Goal: Information Seeking & Learning: Learn about a topic

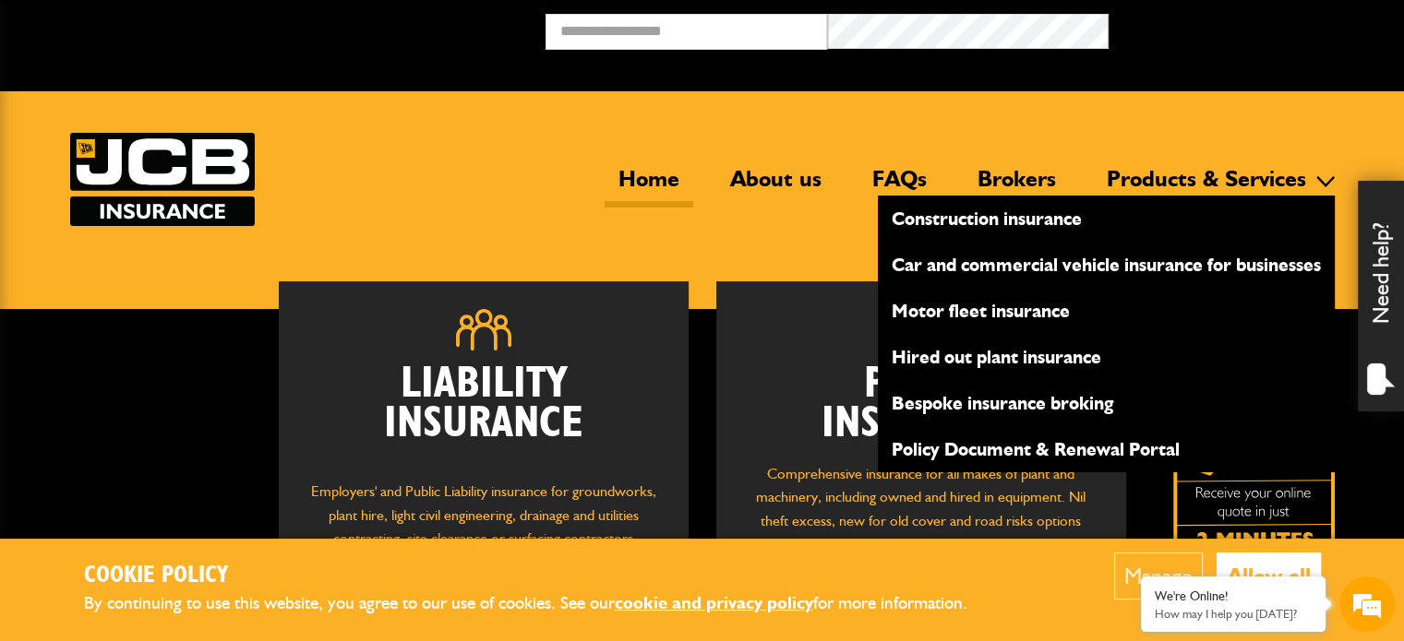
click at [1154, 176] on link "Products & Services" at bounding box center [1206, 186] width 227 height 42
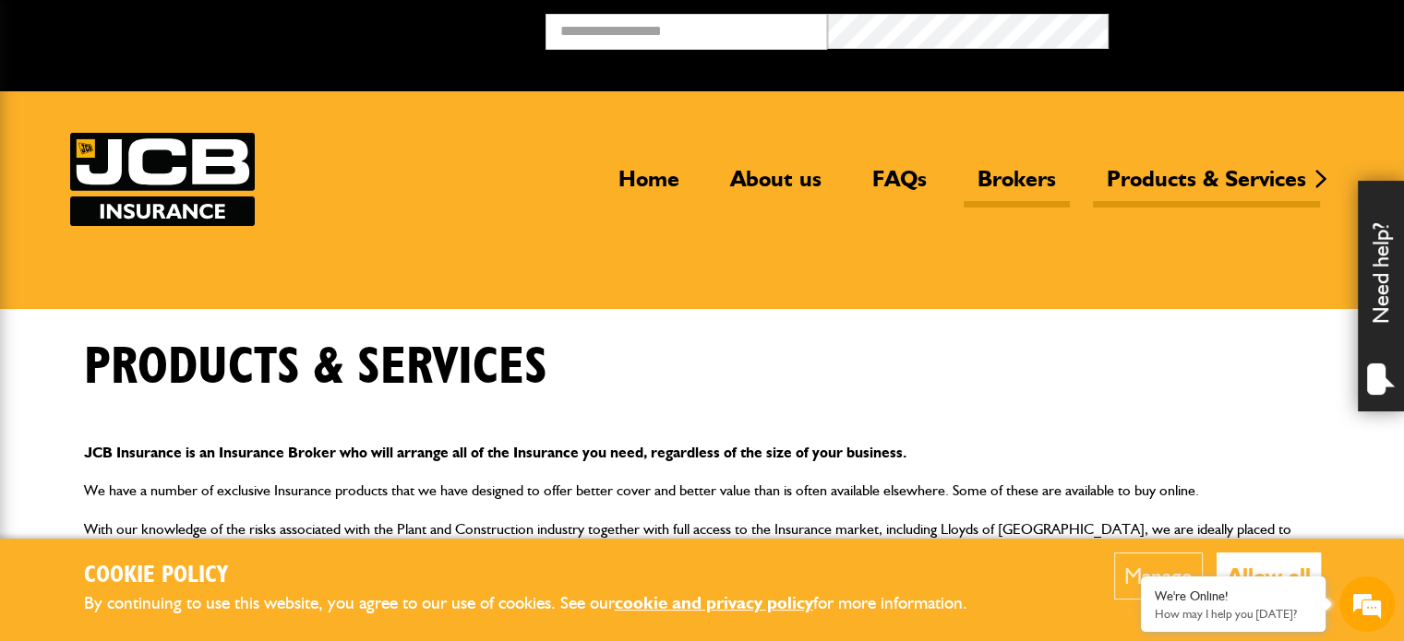
click at [1000, 176] on link "Brokers" at bounding box center [1016, 186] width 106 height 42
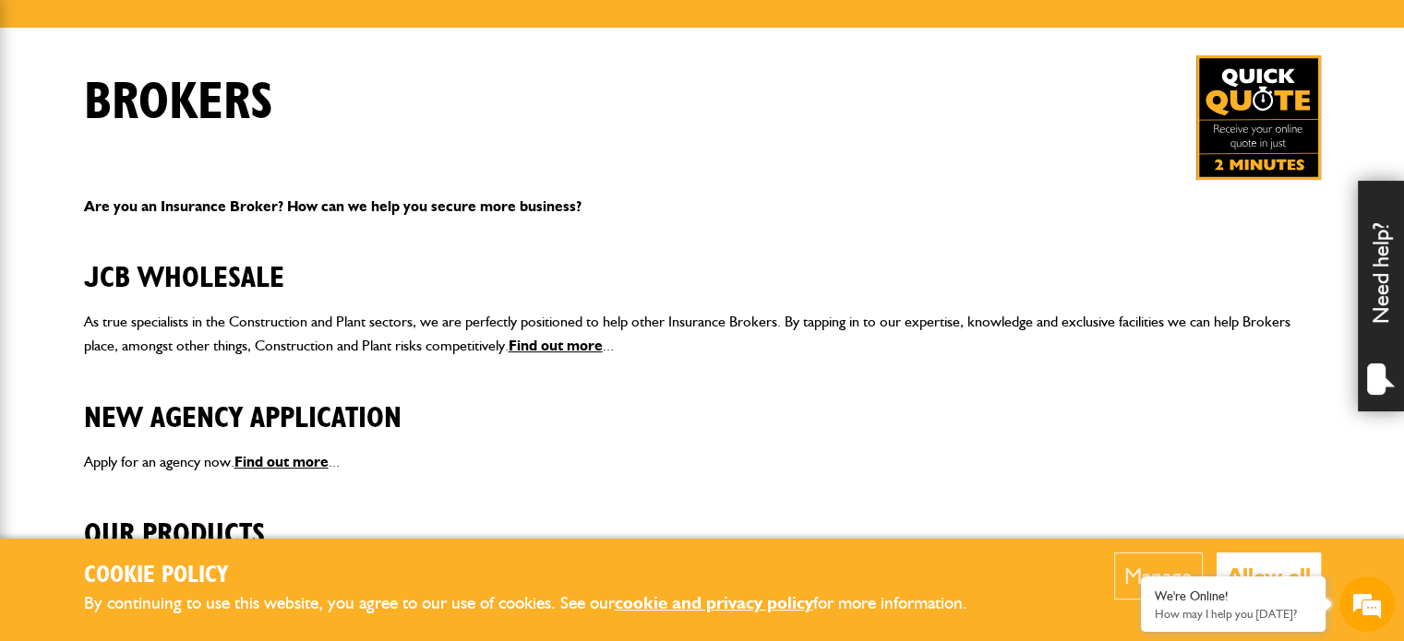
scroll to position [369, 0]
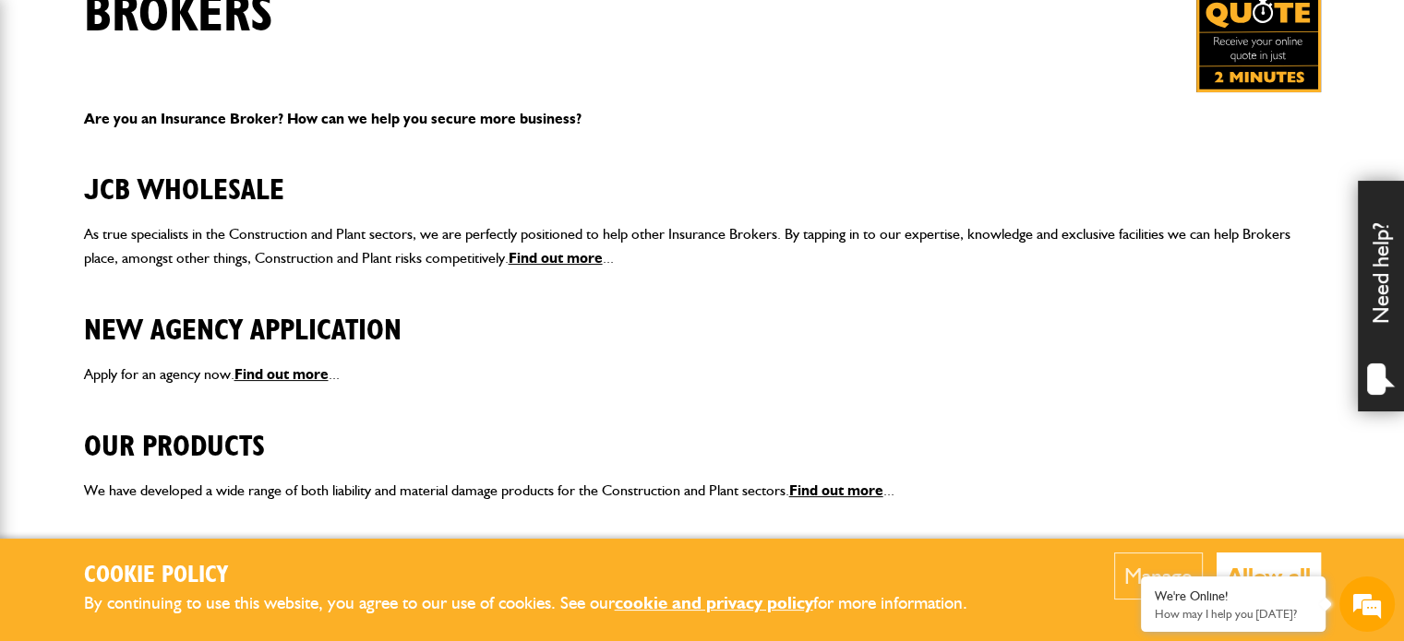
click at [1377, 464] on body "Cookie Policy By continuing to use this website, you agree to our use of cookie…" at bounding box center [702, 357] width 1404 height 1453
click at [1279, 564] on button "Allow all" at bounding box center [1268, 576] width 104 height 47
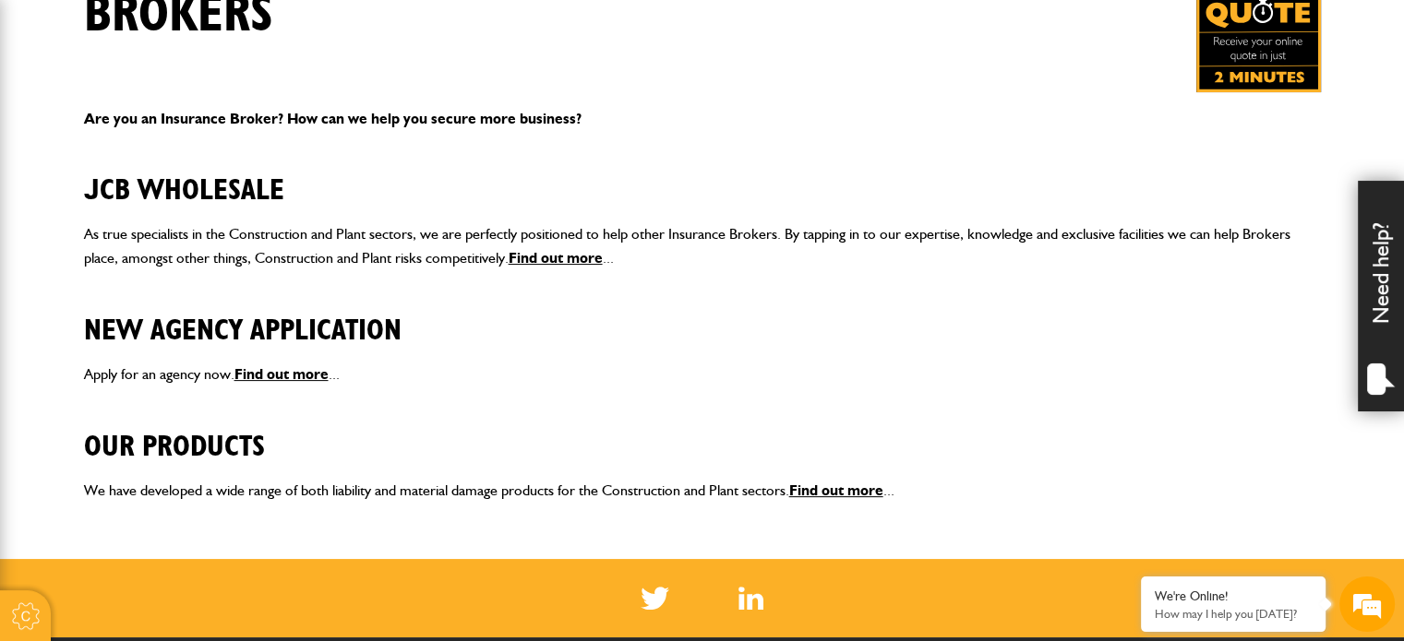
click at [1276, 520] on body "Cookie Policy By continuing to use this website, you agree to our use of cookie…" at bounding box center [702, 357] width 1404 height 1453
click at [1363, 601] on em at bounding box center [1367, 605] width 50 height 50
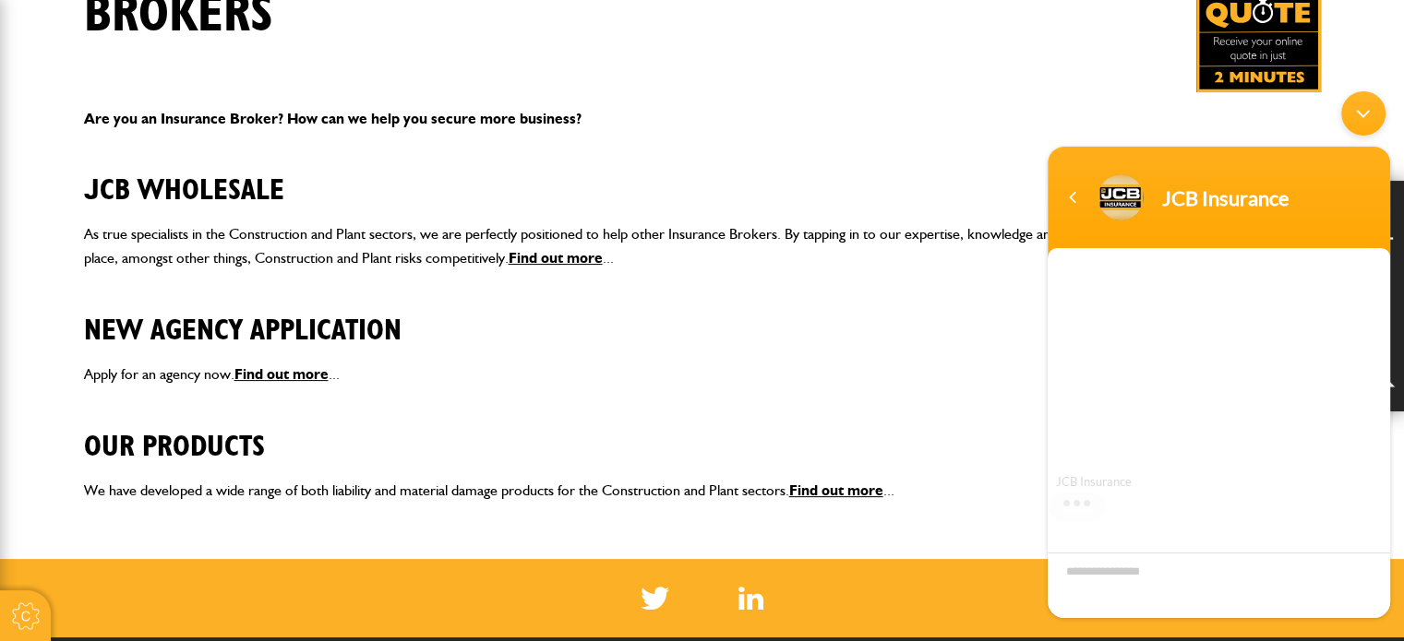
scroll to position [0, 0]
click at [1070, 199] on div "Navigation go back" at bounding box center [1072, 198] width 28 height 28
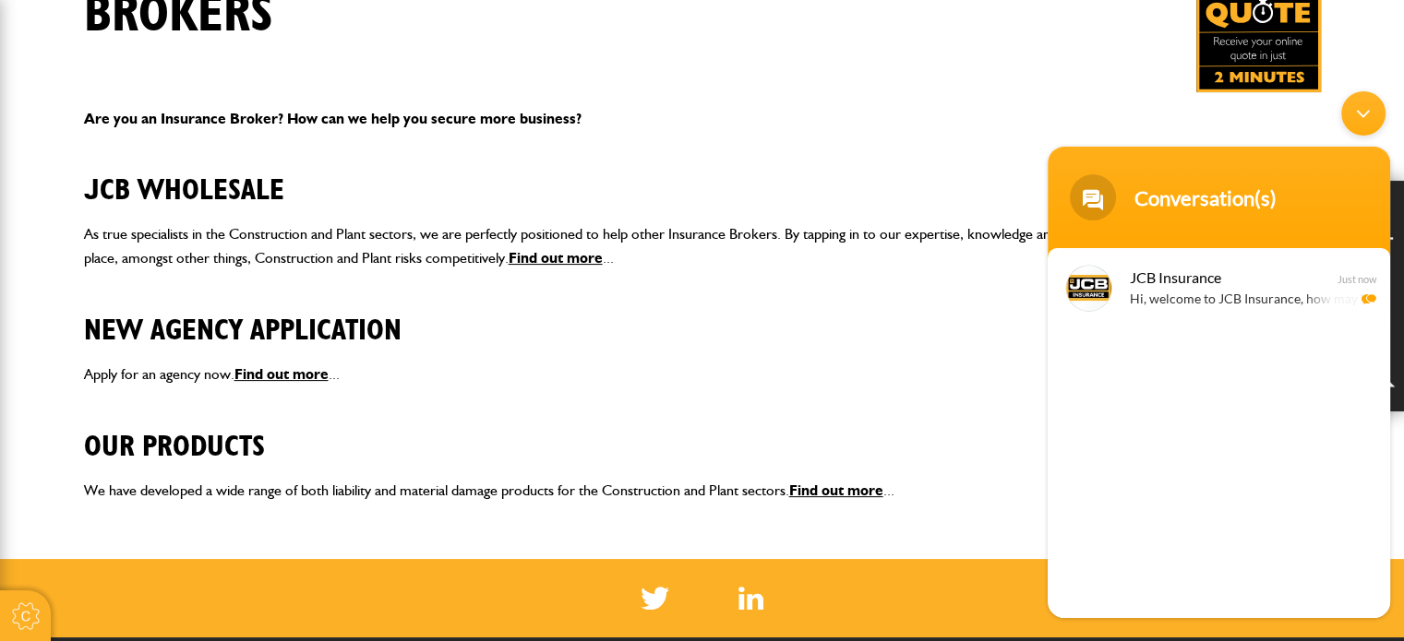
click at [952, 623] on section at bounding box center [702, 598] width 1404 height 78
click at [952, 604] on div at bounding box center [702, 598] width 1264 height 23
click at [963, 593] on div at bounding box center [702, 598] width 1264 height 23
drag, startPoint x: 17, startPoint y: 417, endPoint x: 785, endPoint y: 115, distance: 825.8
click at [785, 115] on p "Are you an Insurance Broker? How can we help you secure more business?" at bounding box center [702, 119] width 1237 height 24
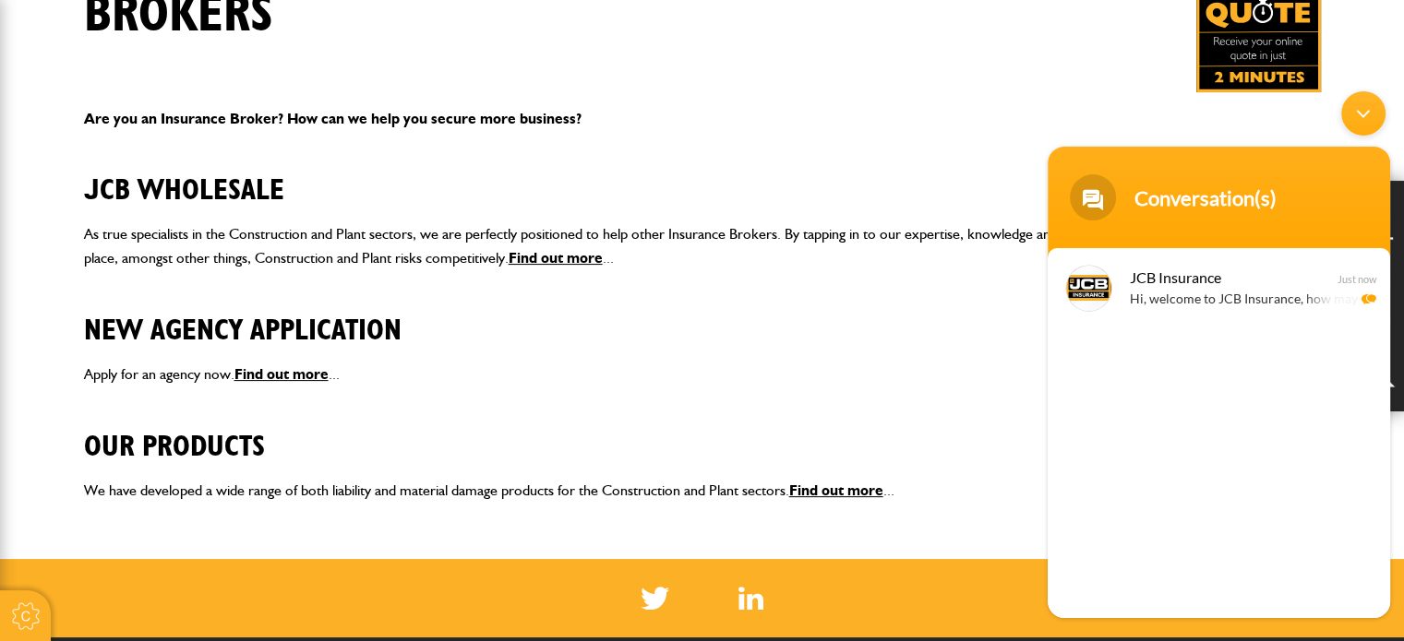
click at [785, 115] on p "Are you an Insurance Broker? How can we help you secure more business?" at bounding box center [702, 119] width 1237 height 24
click at [1378, 118] on div "Minimize live chat window" at bounding box center [1363, 113] width 44 height 44
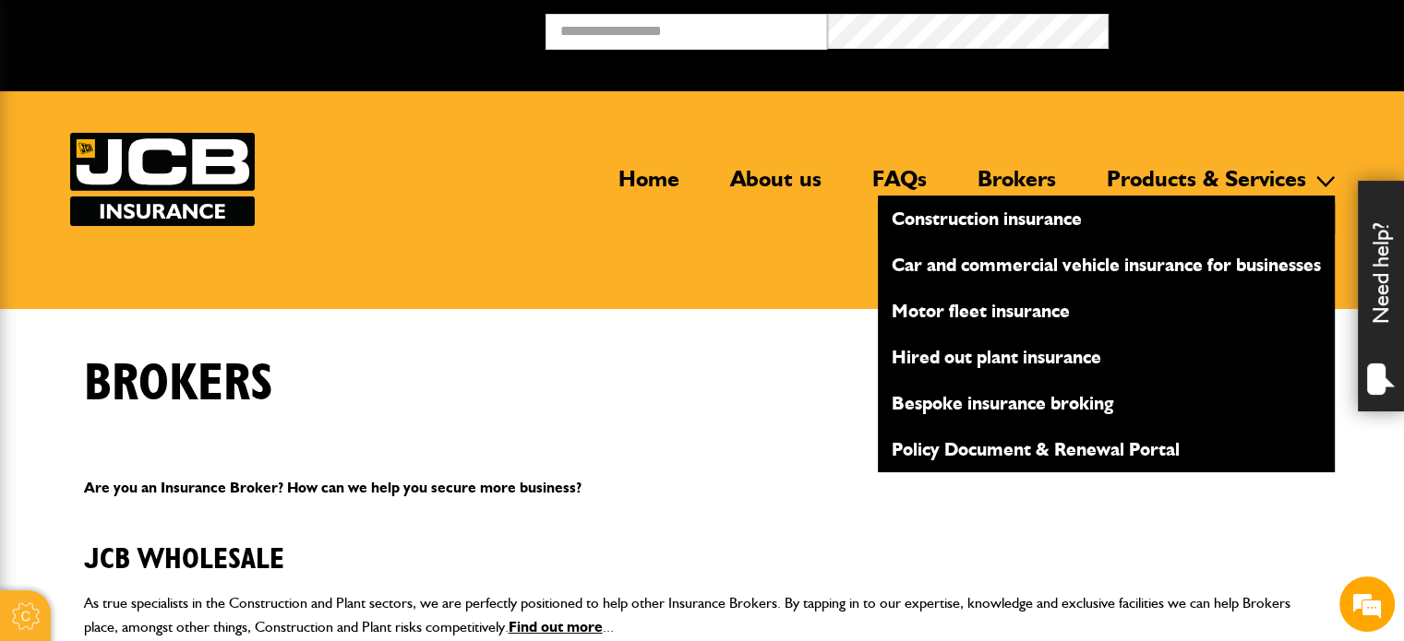
click at [1036, 212] on link "Construction insurance" at bounding box center [1106, 218] width 457 height 31
